Goal: Task Accomplishment & Management: Manage account settings

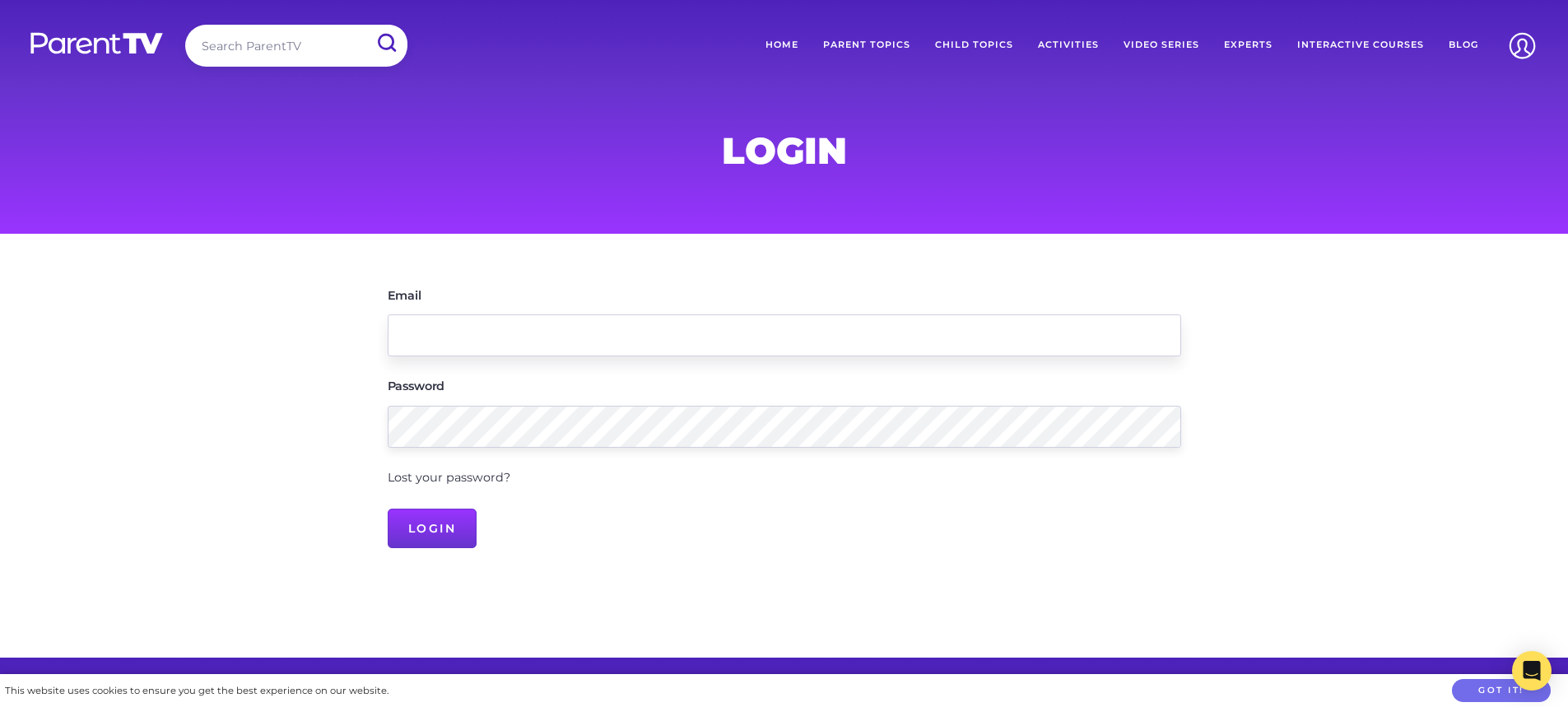
type input "[EMAIL_ADDRESS][DOMAIN_NAME]"
click at [461, 527] on input "Login" at bounding box center [432, 527] width 89 height 39
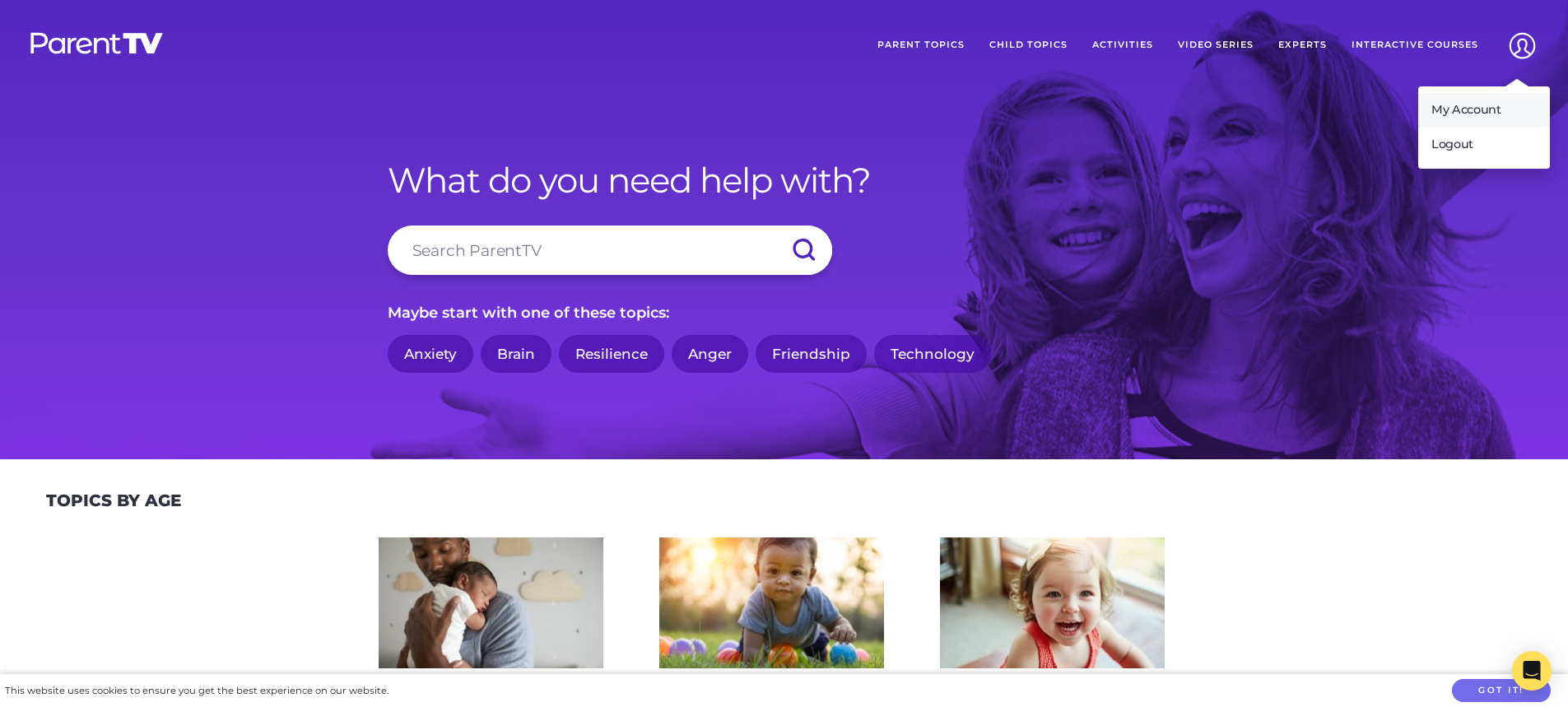
click at [1502, 108] on link "My Account" at bounding box center [1484, 110] width 131 height 34
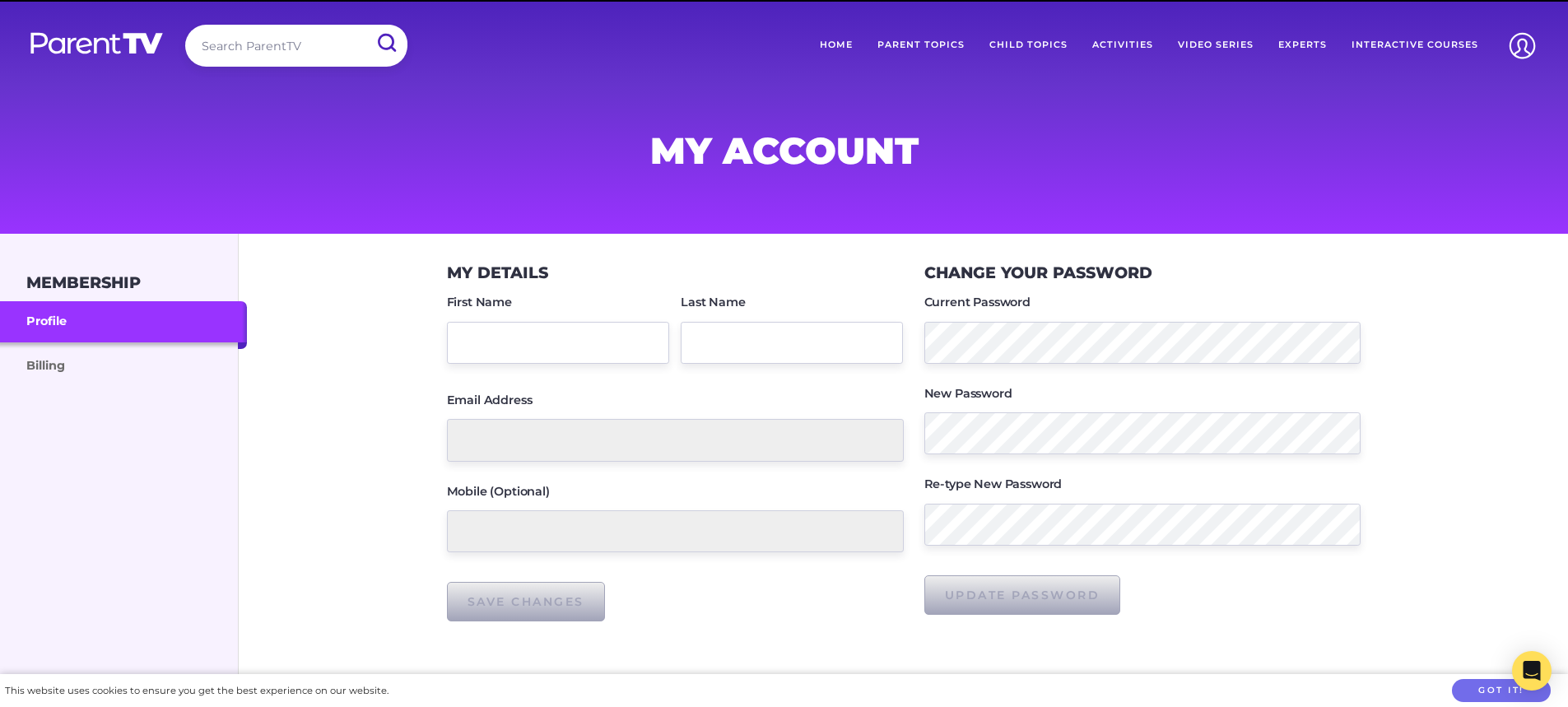
type input "Natalie"
type input "Cordukes"
type input "[EMAIL_ADDRESS][DOMAIN_NAME]"
